Goal: Information Seeking & Learning: Check status

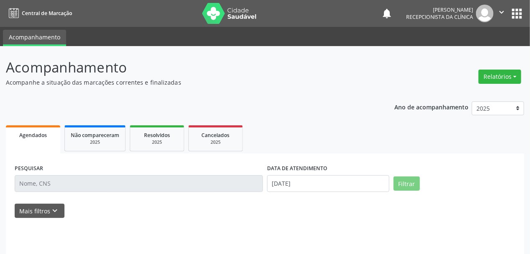
click at [39, 183] on input "text" at bounding box center [139, 183] width 248 height 17
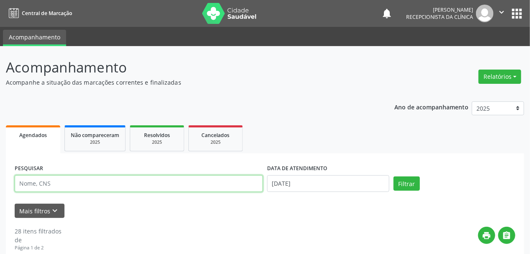
click at [25, 186] on input "text" at bounding box center [139, 183] width 248 height 17
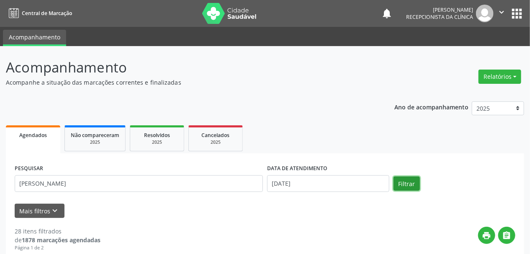
click at [407, 182] on button "Filtrar" at bounding box center [407, 183] width 26 height 14
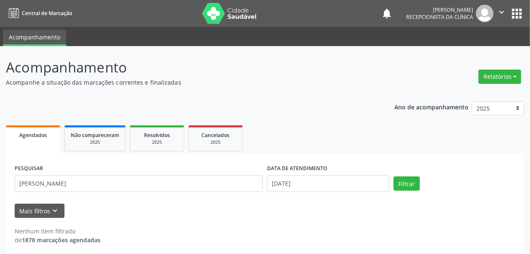
scroll to position [5, 0]
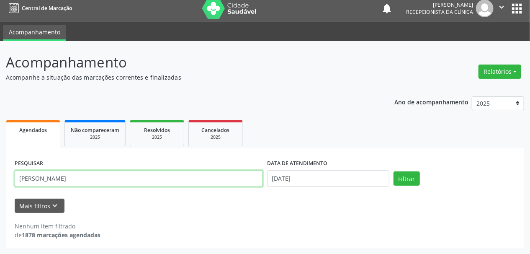
click at [101, 176] on input "[PERSON_NAME]" at bounding box center [139, 178] width 248 height 17
click at [394, 171] on button "Filtrar" at bounding box center [407, 178] width 26 height 14
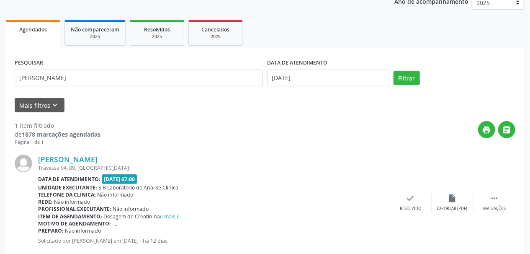
scroll to position [125, 0]
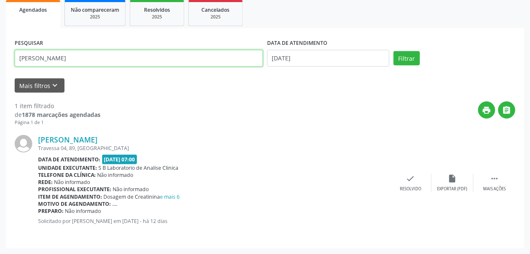
drag, startPoint x: 75, startPoint y: 62, endPoint x: 0, endPoint y: 87, distance: 79.4
click at [0, 87] on div "Acompanhamento Acompanhe a situação das marcações correntes e finalizadas Relat…" at bounding box center [265, 87] width 530 height 333
click at [394, 51] on button "Filtrar" at bounding box center [407, 58] width 26 height 14
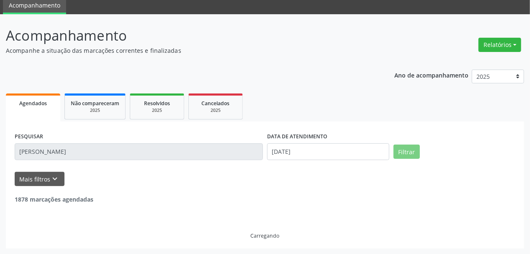
scroll to position [5, 0]
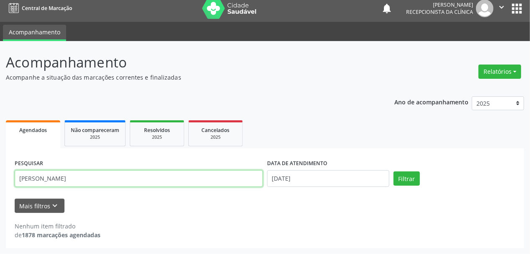
click at [79, 179] on input "FRANCISCA OZ" at bounding box center [139, 178] width 248 height 17
click at [394, 171] on button "Filtrar" at bounding box center [407, 178] width 26 height 14
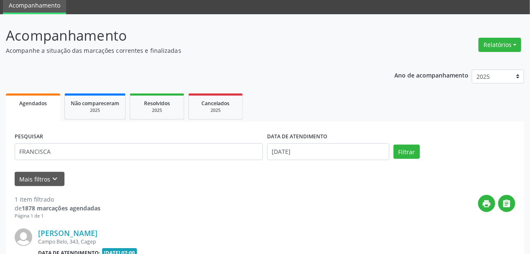
scroll to position [125, 0]
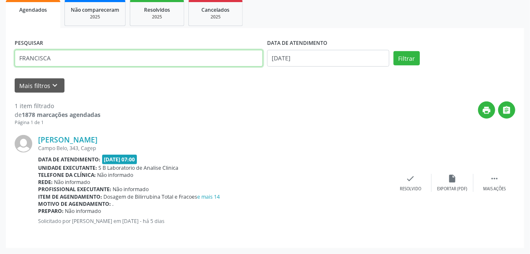
drag, startPoint x: 65, startPoint y: 58, endPoint x: 0, endPoint y: 81, distance: 69.3
click at [0, 81] on div "Acompanhamento Acompanhe a situação das marcações correntes e finalizadas Relat…" at bounding box center [265, 87] width 530 height 333
type input "LUIZ VONALDO"
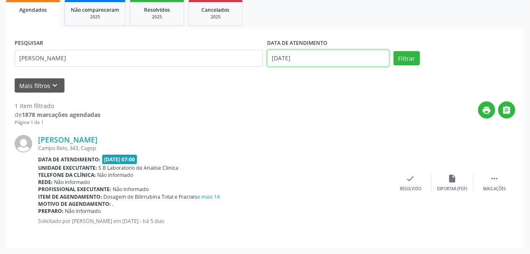
click at [325, 52] on input "[DATE]" at bounding box center [328, 58] width 122 height 17
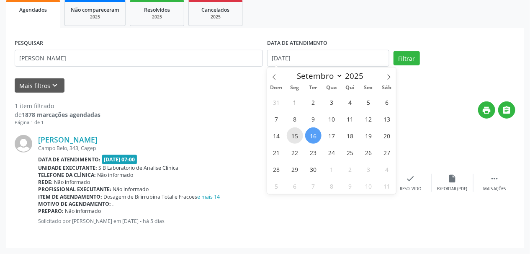
click at [298, 132] on span "15" at bounding box center [295, 135] width 16 height 16
type input "15/09/2025"
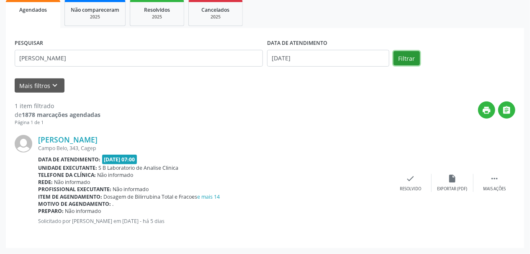
click at [402, 59] on button "Filtrar" at bounding box center [407, 58] width 26 height 14
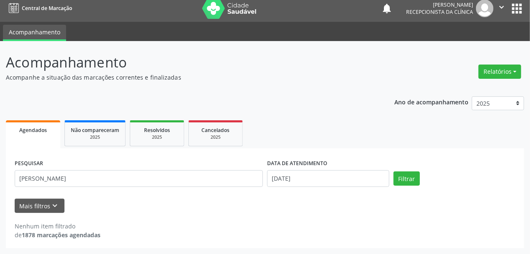
scroll to position [5, 0]
click at [409, 180] on button "Filtrar" at bounding box center [407, 178] width 26 height 14
click at [310, 182] on input "15/09/2025" at bounding box center [328, 178] width 122 height 17
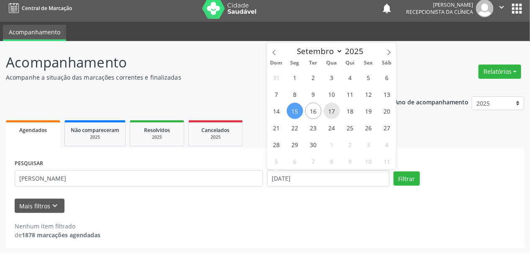
click at [334, 112] on span "17" at bounding box center [332, 111] width 16 height 16
type input "17/09/2025"
click at [334, 112] on span "17" at bounding box center [332, 111] width 16 height 16
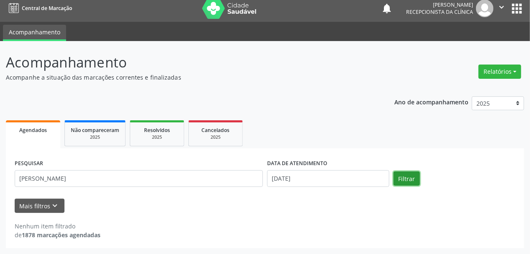
click at [408, 177] on button "Filtrar" at bounding box center [407, 178] width 26 height 14
click at [406, 179] on button "Filtrar" at bounding box center [407, 178] width 26 height 14
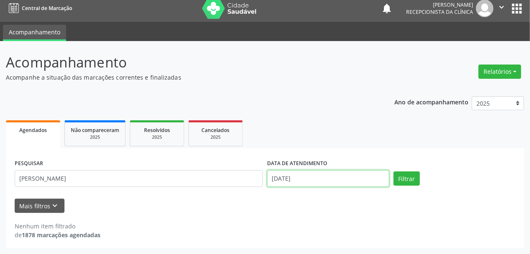
click at [309, 182] on input "17/09/2025" at bounding box center [328, 178] width 122 height 17
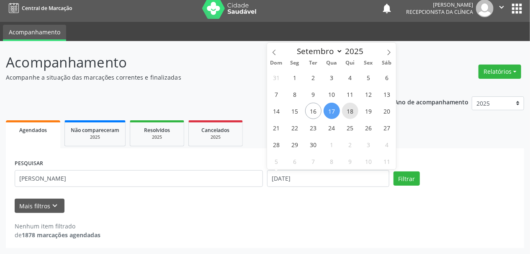
click at [348, 111] on span "18" at bounding box center [350, 111] width 16 height 16
type input "18/09/2025"
click at [346, 106] on span "18" at bounding box center [350, 111] width 16 height 16
select select "8"
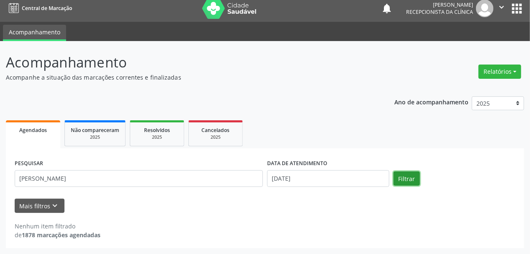
click at [402, 184] on button "Filtrar" at bounding box center [407, 178] width 26 height 14
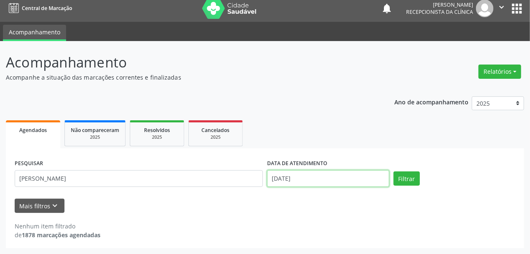
click at [305, 175] on input "18/09/2025" at bounding box center [328, 178] width 122 height 17
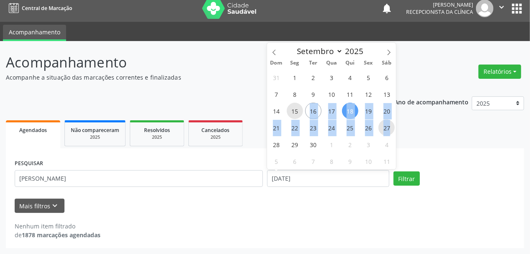
drag, startPoint x: 297, startPoint y: 114, endPoint x: 390, endPoint y: 125, distance: 93.7
click at [390, 125] on div "31 1 2 3 4 5 6 7 8 9 10 11 12 13 14 15 16 17 18 19 20 21 22 23 24 25 26 27 28 2…" at bounding box center [331, 119] width 129 height 101
click at [409, 178] on button "Filtrar" at bounding box center [407, 178] width 26 height 14
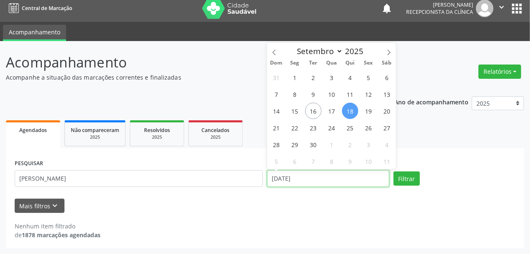
click at [293, 182] on input "18/09/2025" at bounding box center [328, 178] width 122 height 17
click at [371, 112] on span "19" at bounding box center [369, 111] width 16 height 16
type input "19/09/2025"
click at [371, 112] on span "19" at bounding box center [369, 111] width 16 height 16
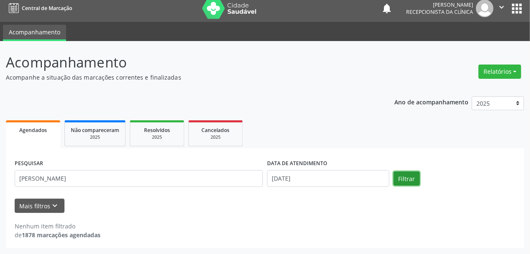
click at [409, 180] on button "Filtrar" at bounding box center [407, 178] width 26 height 14
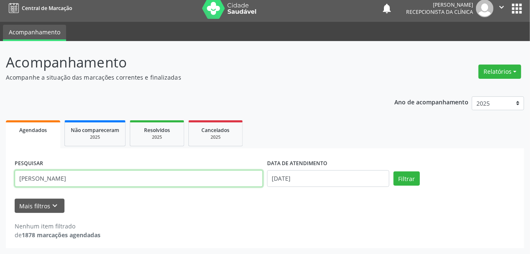
drag, startPoint x: 122, startPoint y: 184, endPoint x: 0, endPoint y: 206, distance: 124.2
click at [0, 206] on div "Acompanhamento Acompanhe a situação das marcações correntes e finalizadas Relat…" at bounding box center [265, 147] width 530 height 213
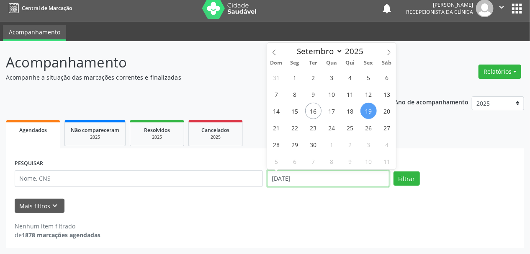
drag, startPoint x: 334, startPoint y: 176, endPoint x: 170, endPoint y: 202, distance: 166.0
click at [170, 202] on form "PESQUISAR DATA DE ATENDIMENTO 19/09/2025 Filtrar UNIDADE DE REFERÊNCIA Selecion…" at bounding box center [265, 185] width 501 height 56
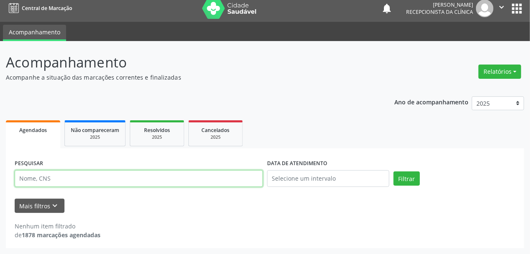
click at [34, 179] on input "text" at bounding box center [139, 178] width 248 height 17
type input "LUIS"
click at [394, 171] on button "Filtrar" at bounding box center [407, 178] width 26 height 14
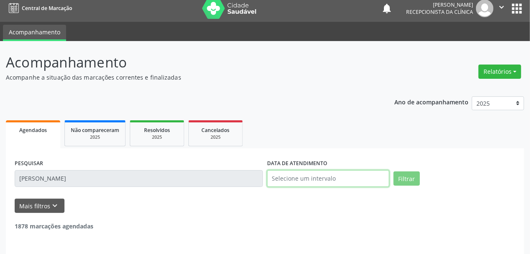
click at [285, 184] on input "text" at bounding box center [328, 178] width 122 height 17
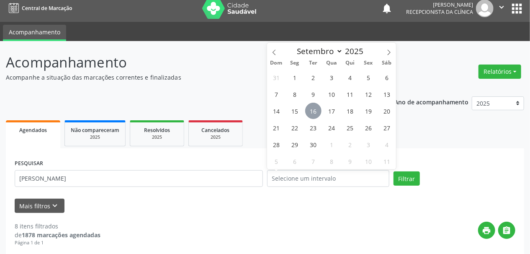
click at [314, 107] on span "16" at bounding box center [313, 111] width 16 height 16
type input "[DATE]"
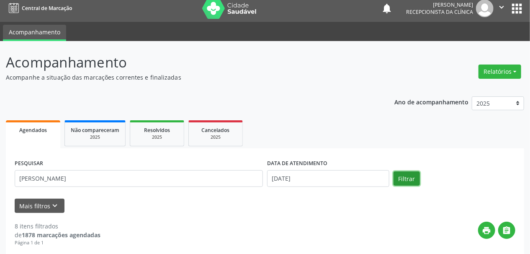
click at [403, 176] on button "Filtrar" at bounding box center [407, 178] width 26 height 14
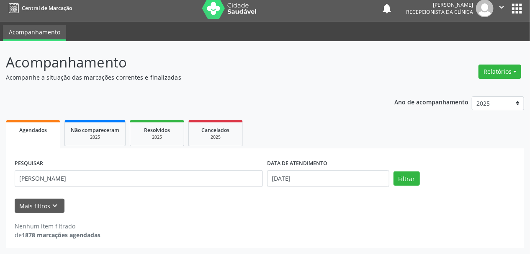
scroll to position [0, 0]
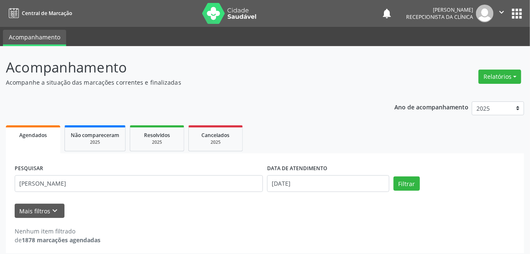
click at [207, 8] on img at bounding box center [229, 13] width 54 height 21
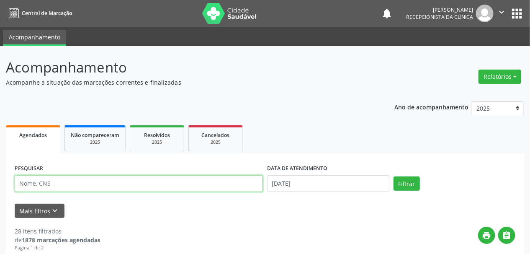
click at [83, 183] on input "text" at bounding box center [139, 183] width 248 height 17
type input "[PERSON_NAME]"
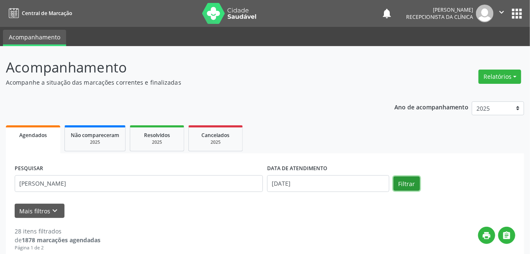
click at [418, 180] on button "Filtrar" at bounding box center [407, 183] width 26 height 14
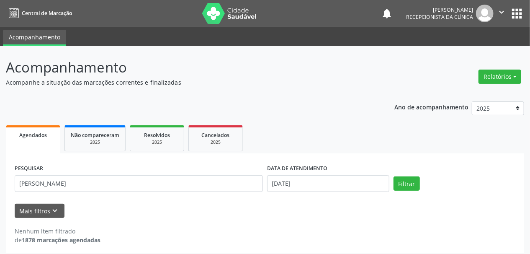
click at [216, 15] on img at bounding box center [229, 13] width 54 height 21
